Goal: Task Accomplishment & Management: Use online tool/utility

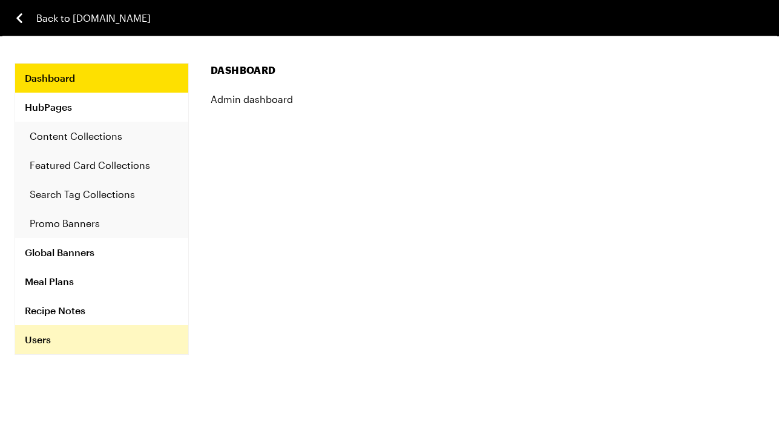
click at [43, 345] on link "Users" at bounding box center [101, 339] width 173 height 29
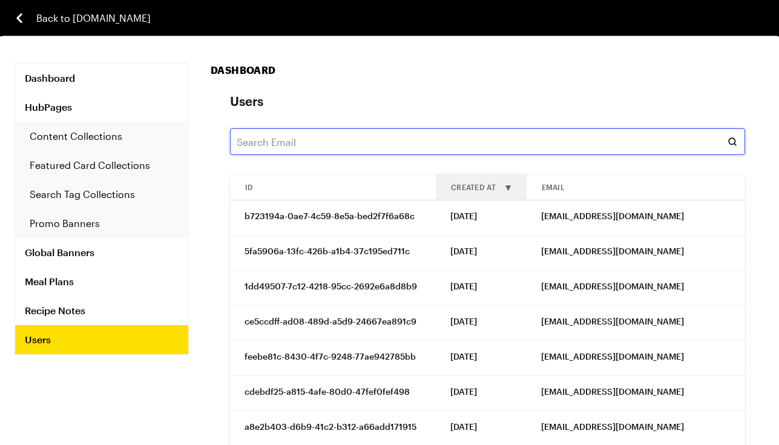
click at [283, 143] on input "text" at bounding box center [487, 141] width 515 height 27
paste input "deanna.thompson@gcccd.edu"
type input "deanna.thompson@gcccd.edu"
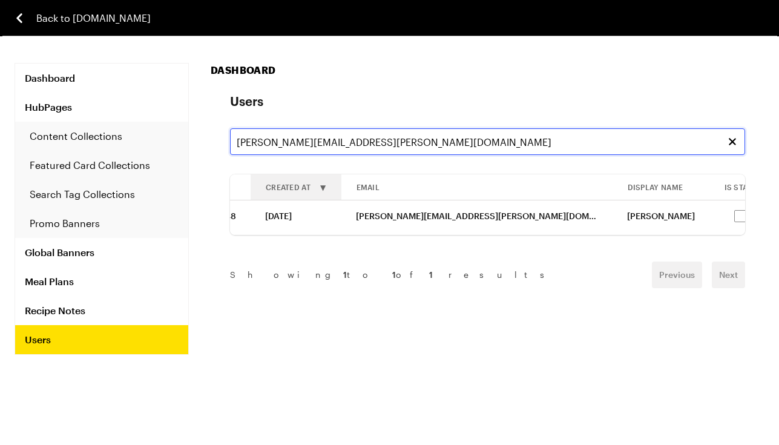
scroll to position [0, 206]
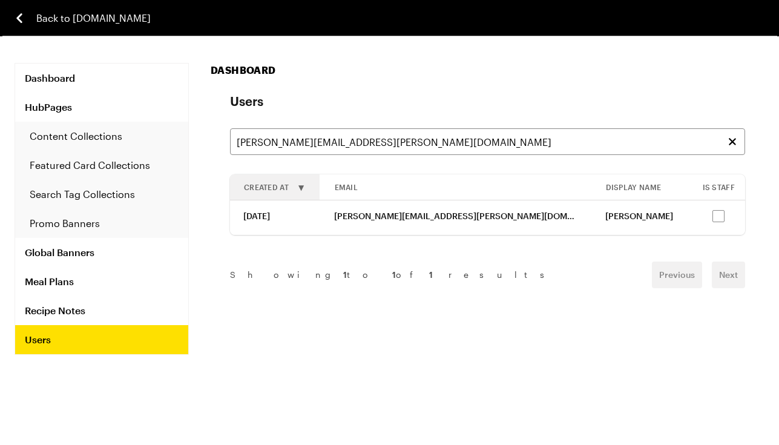
click at [765, 216] on link "Impersonate" at bounding box center [791, 216] width 52 height 10
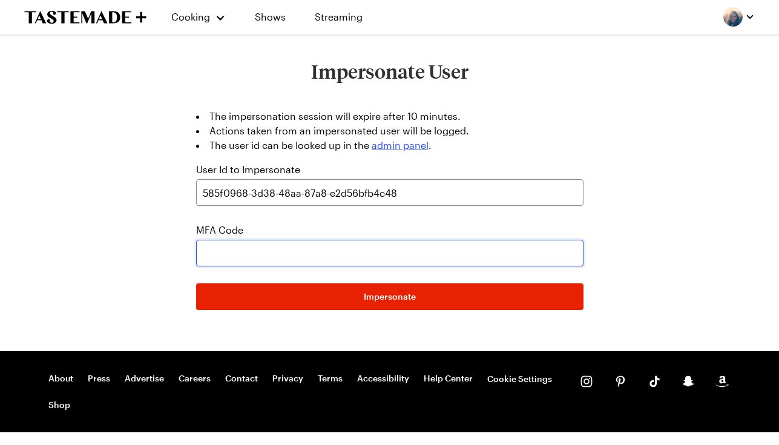
click at [284, 253] on input "text" at bounding box center [389, 253] width 387 height 27
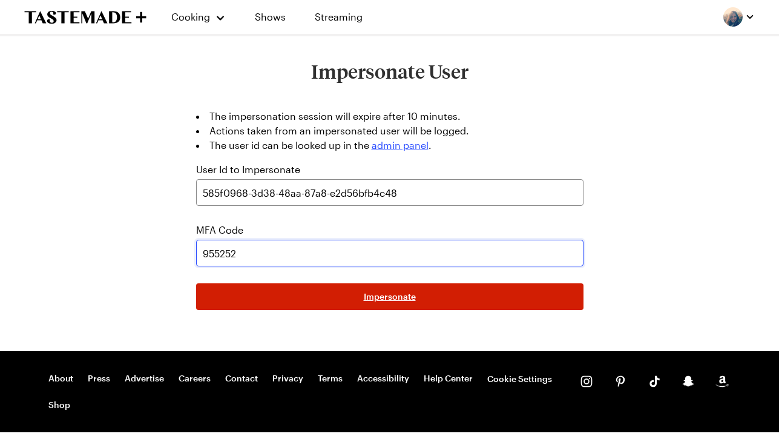
type input "955252"
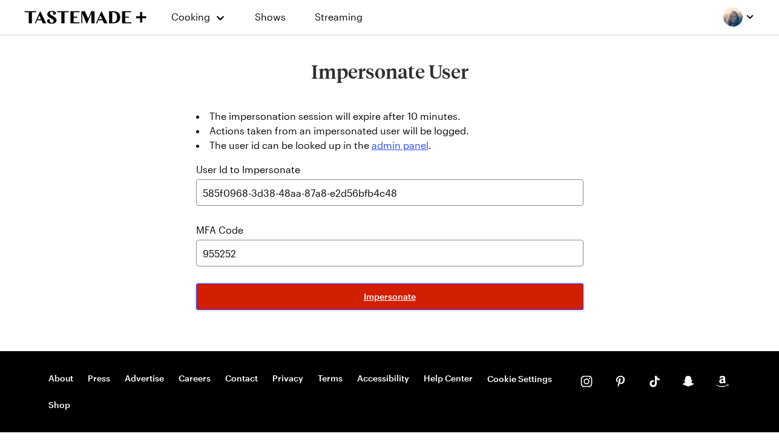
click at [490, 309] on button "Impersonate" at bounding box center [389, 296] width 387 height 27
